Goal: Transaction & Acquisition: Purchase product/service

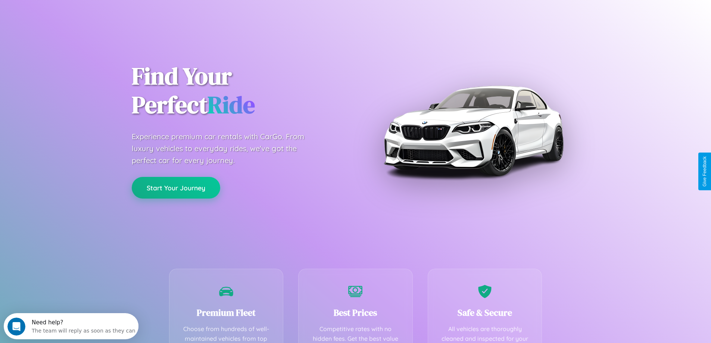
click at [176, 188] on button "Start Your Journey" at bounding box center [176, 188] width 88 height 22
click at [176, 187] on button "Start Your Journey" at bounding box center [176, 188] width 88 height 22
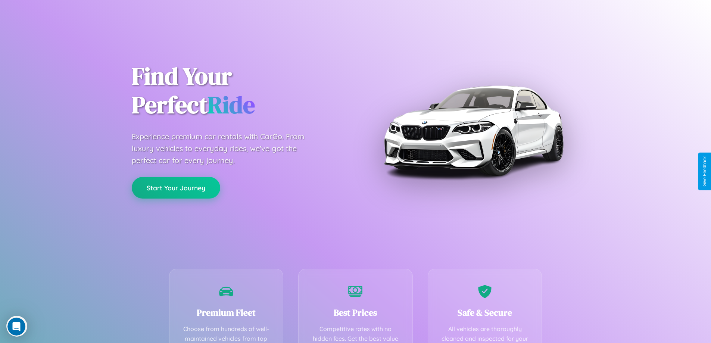
click at [176, 187] on button "Start Your Journey" at bounding box center [176, 188] width 88 height 22
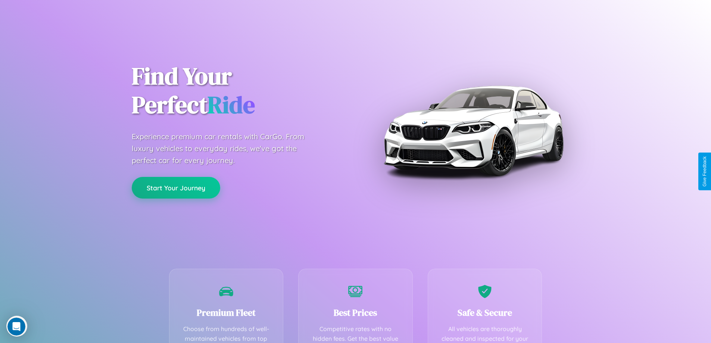
click at [176, 187] on button "Start Your Journey" at bounding box center [176, 188] width 88 height 22
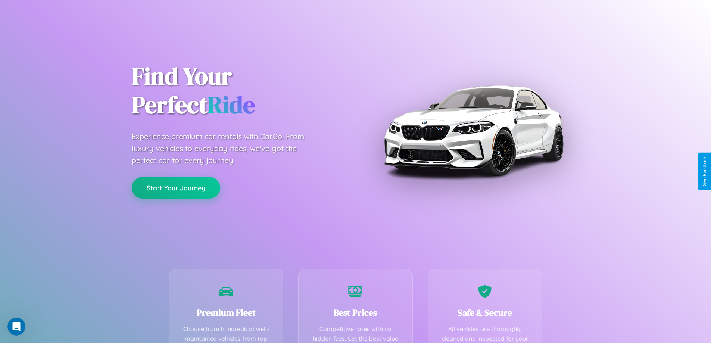
click at [176, 187] on button "Start Your Journey" at bounding box center [176, 188] width 88 height 22
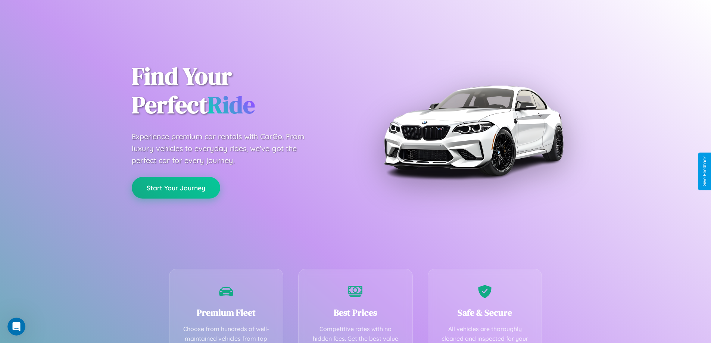
click at [176, 187] on button "Start Your Journey" at bounding box center [176, 188] width 88 height 22
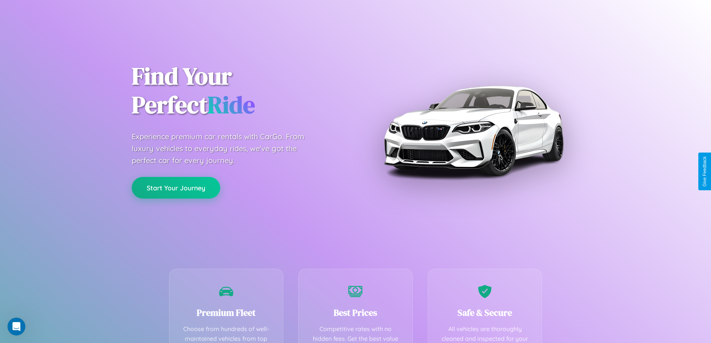
click at [176, 187] on button "Start Your Journey" at bounding box center [176, 188] width 88 height 22
